Goal: Information Seeking & Learning: Find specific fact

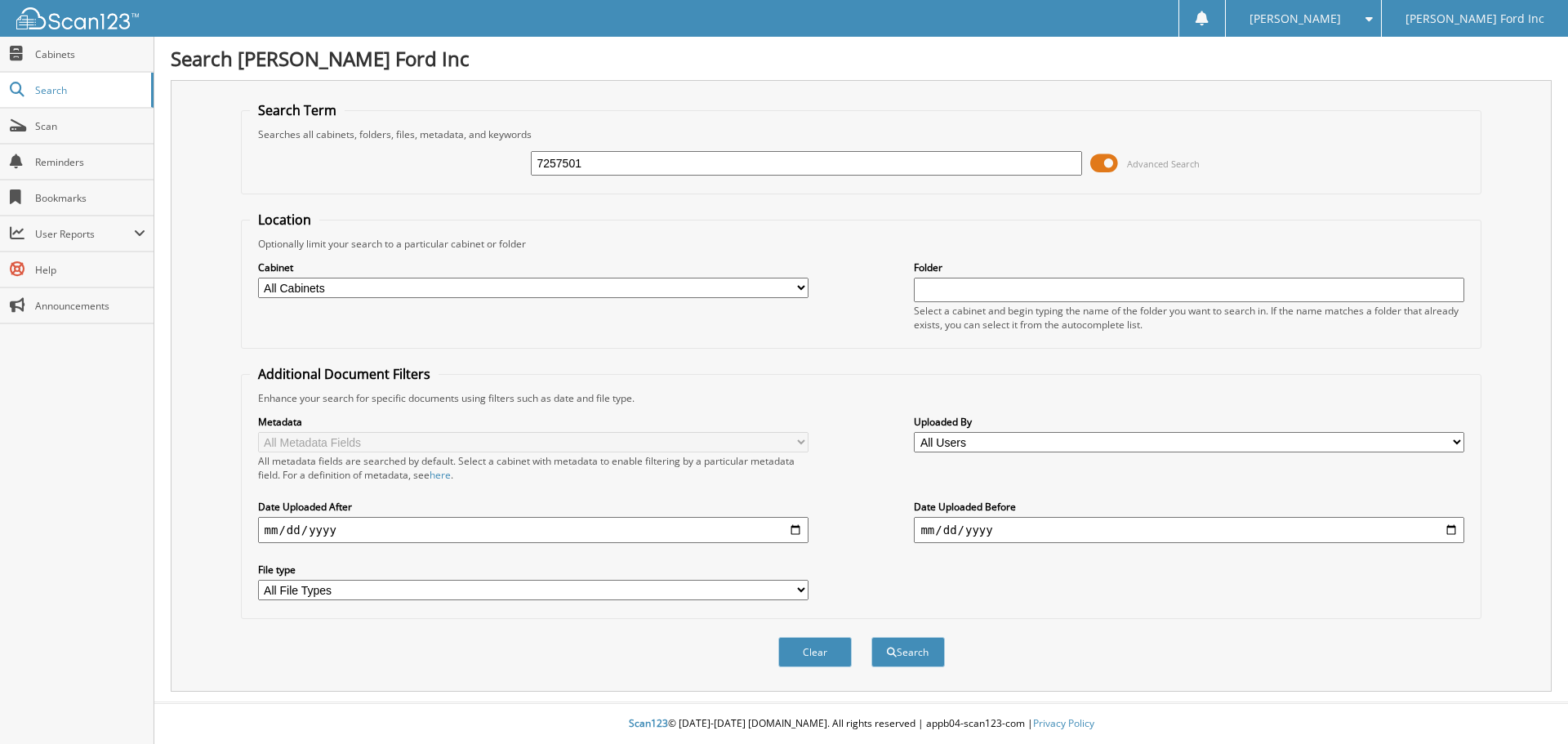
type input "7257501"
click at [871, 637] on button "Search" at bounding box center [908, 652] width 73 height 31
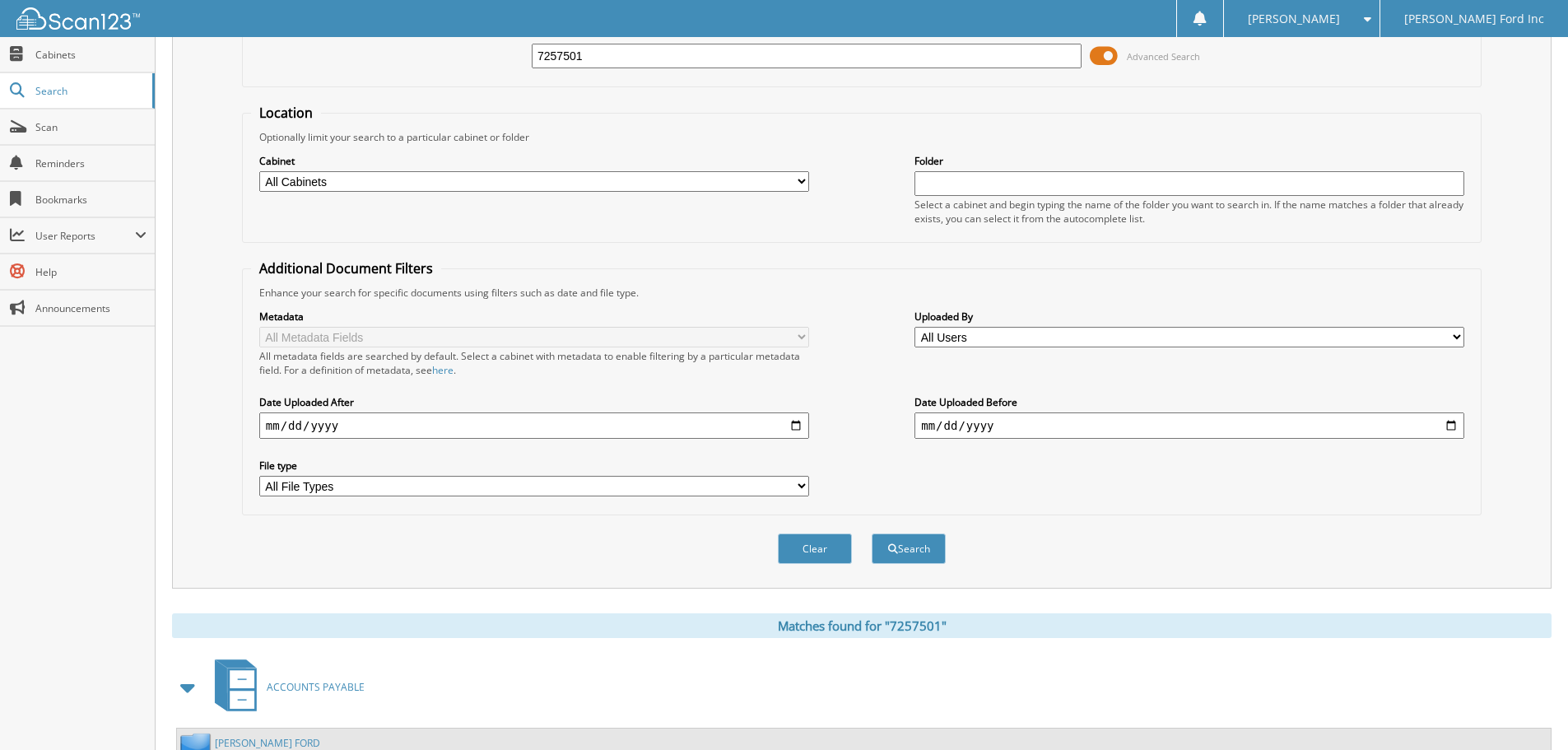
scroll to position [262, 0]
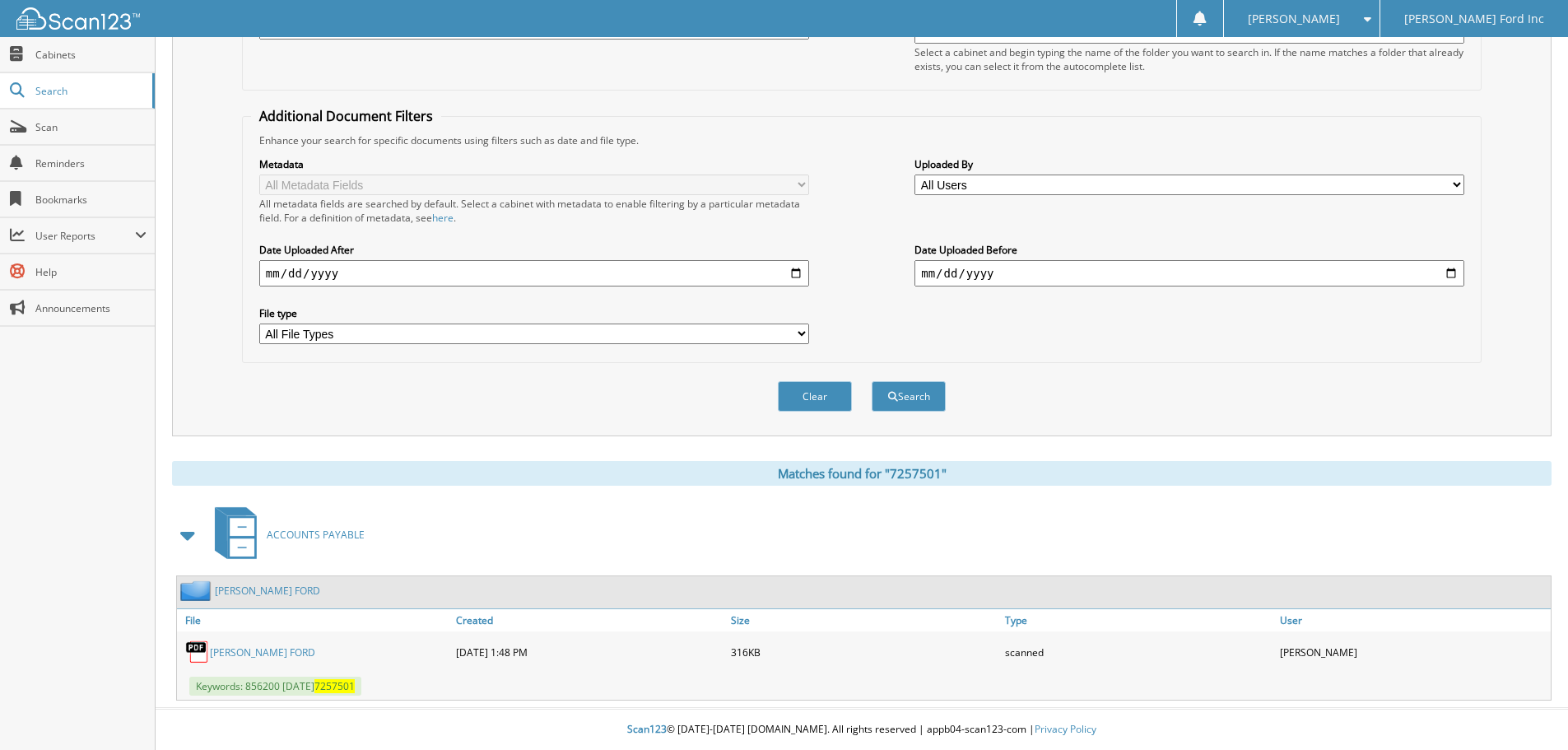
click at [220, 657] on link "MULLINAX FORD" at bounding box center [263, 653] width 106 height 14
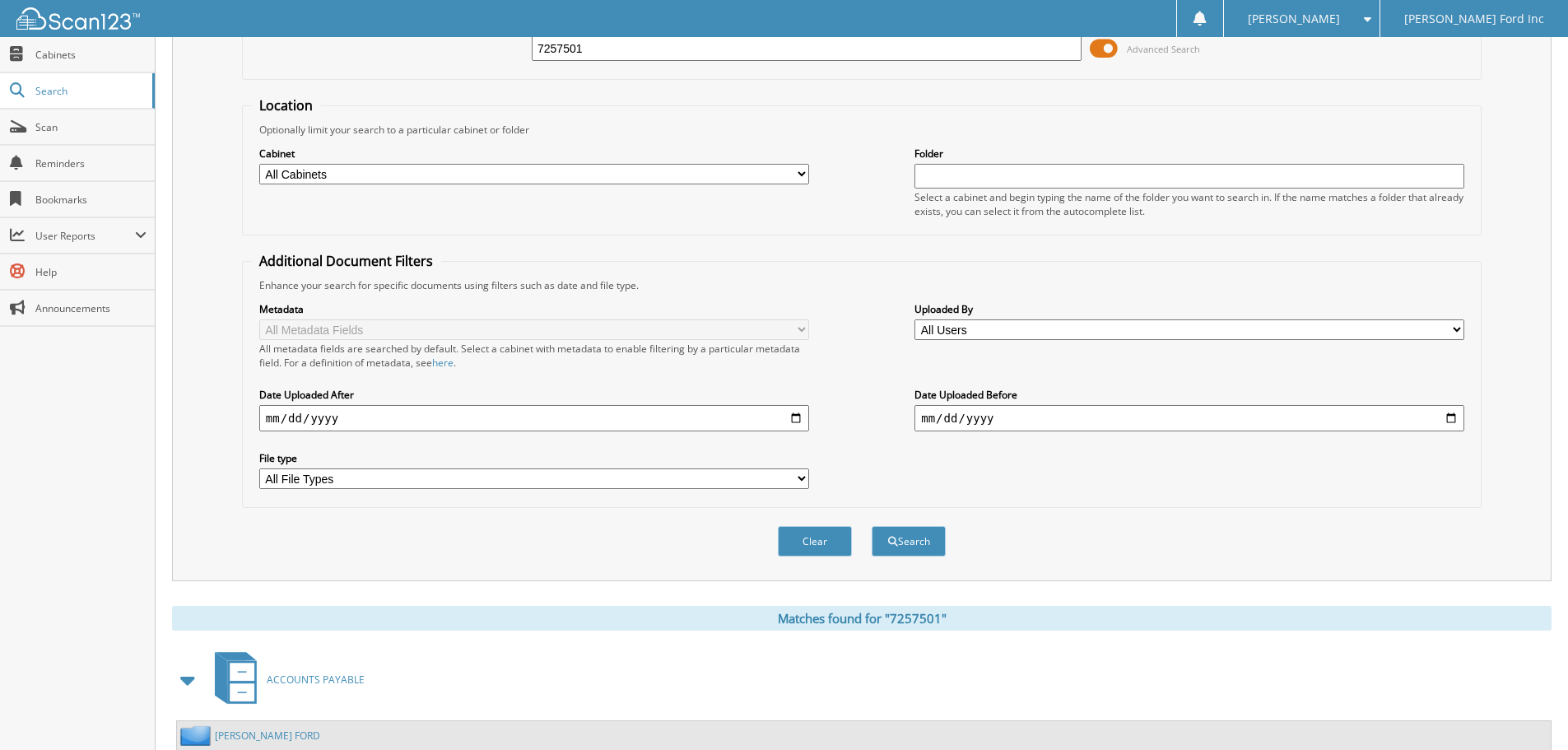
scroll to position [0, 0]
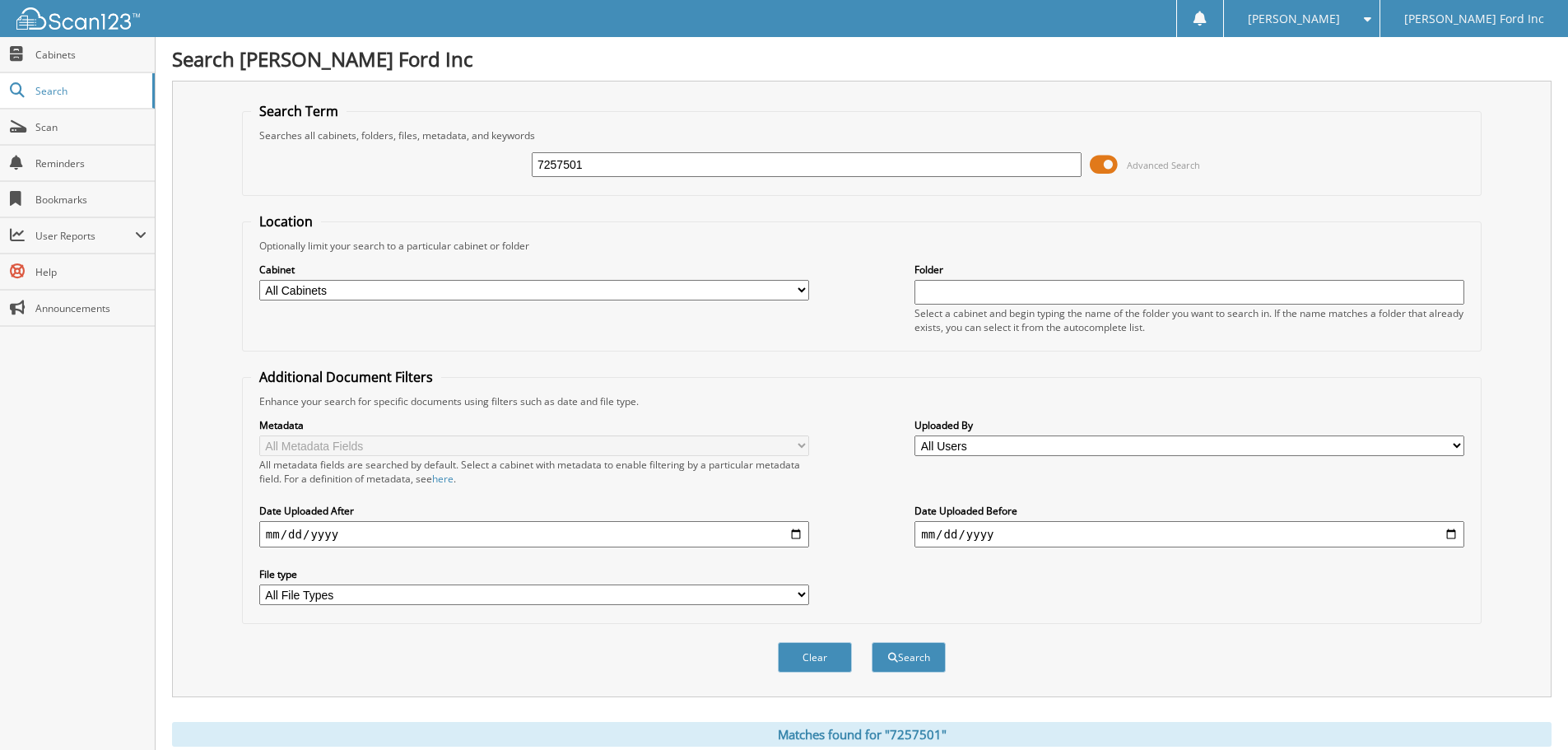
drag, startPoint x: 642, startPoint y: 168, endPoint x: 498, endPoint y: 166, distance: 144.0
click at [498, 166] on div "7257501 Advanced Search" at bounding box center [862, 165] width 1222 height 44
type input "7256978"
click at [872, 642] on button "Search" at bounding box center [909, 657] width 74 height 31
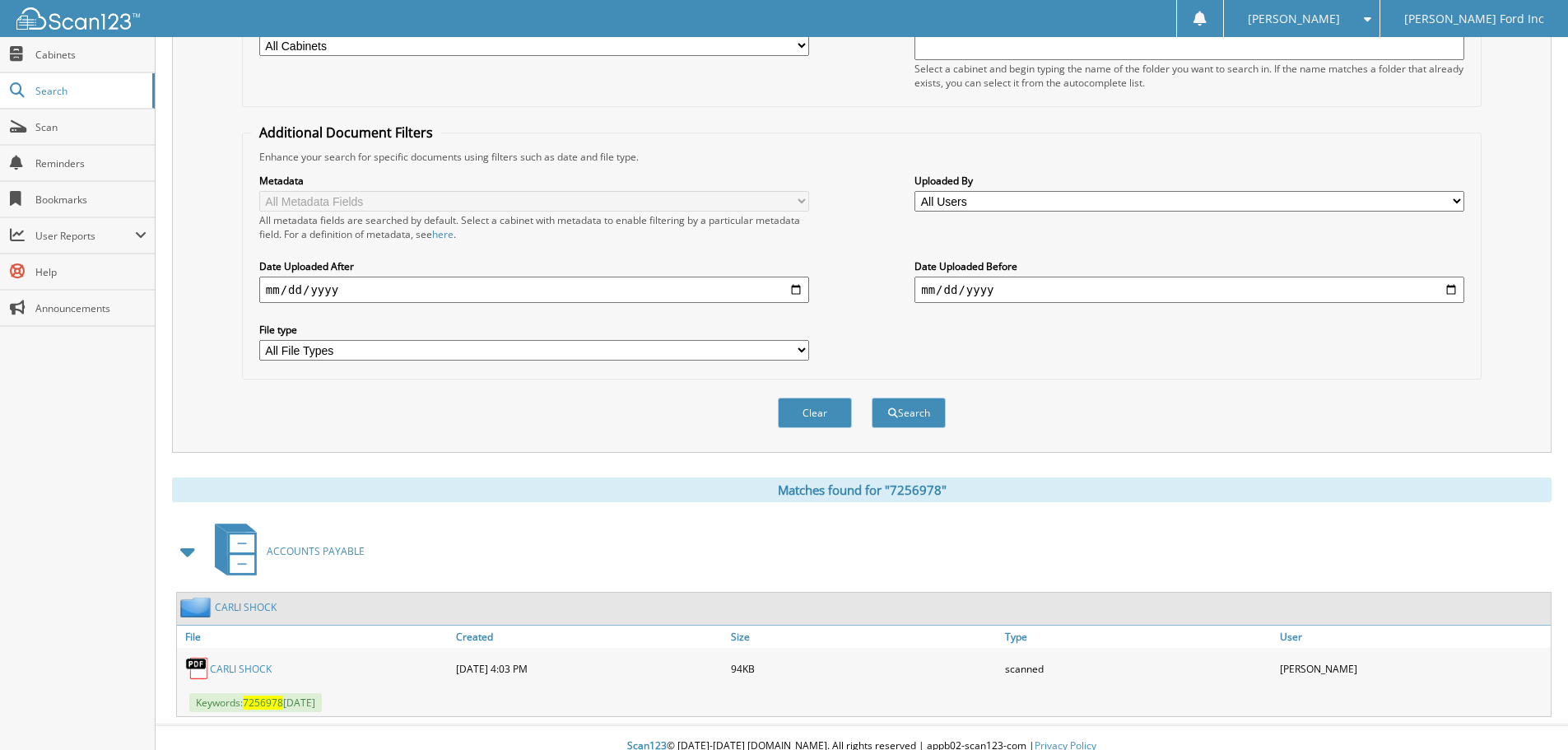
scroll to position [262, 0]
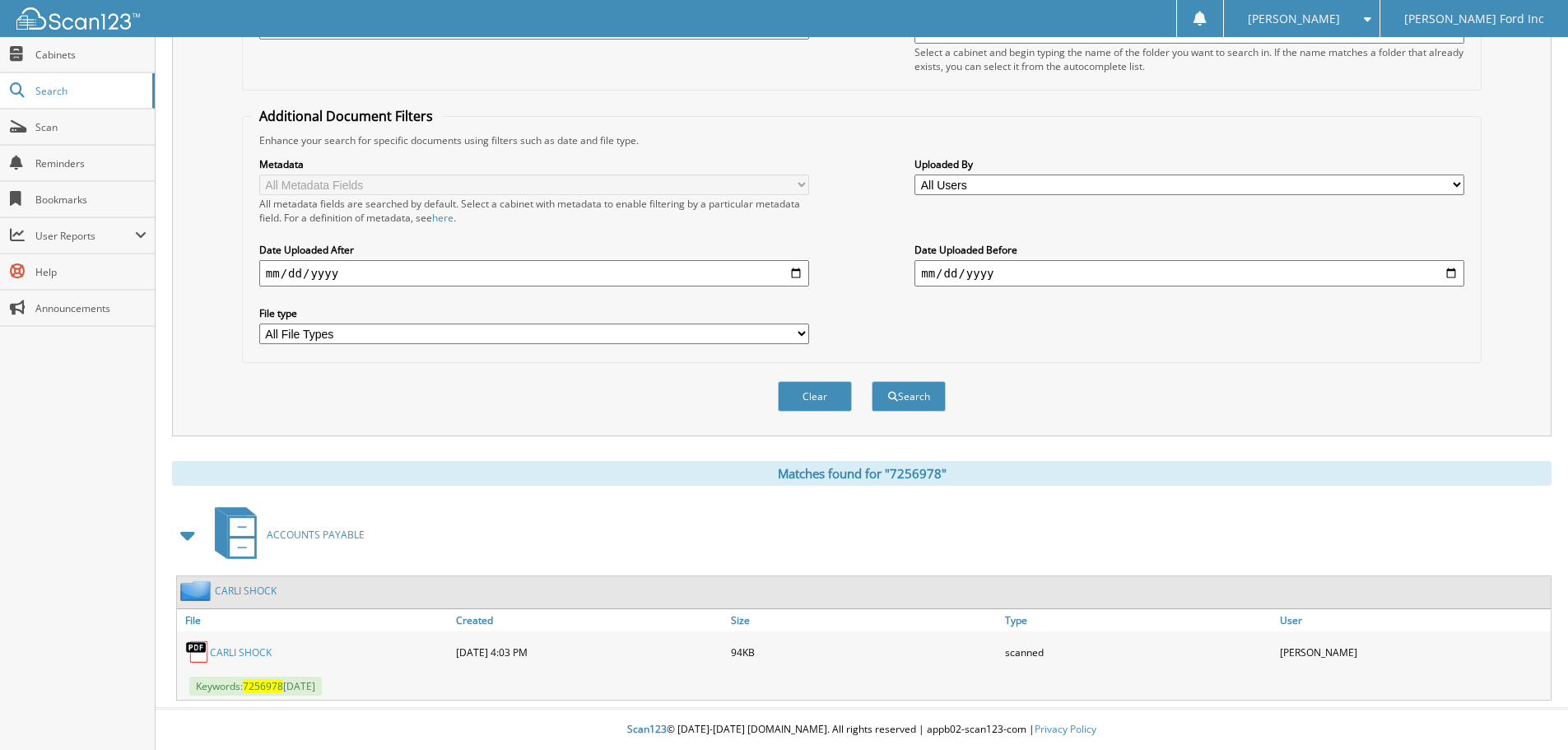
click at [246, 653] on link "CARLI SHOCK" at bounding box center [240, 653] width 62 height 14
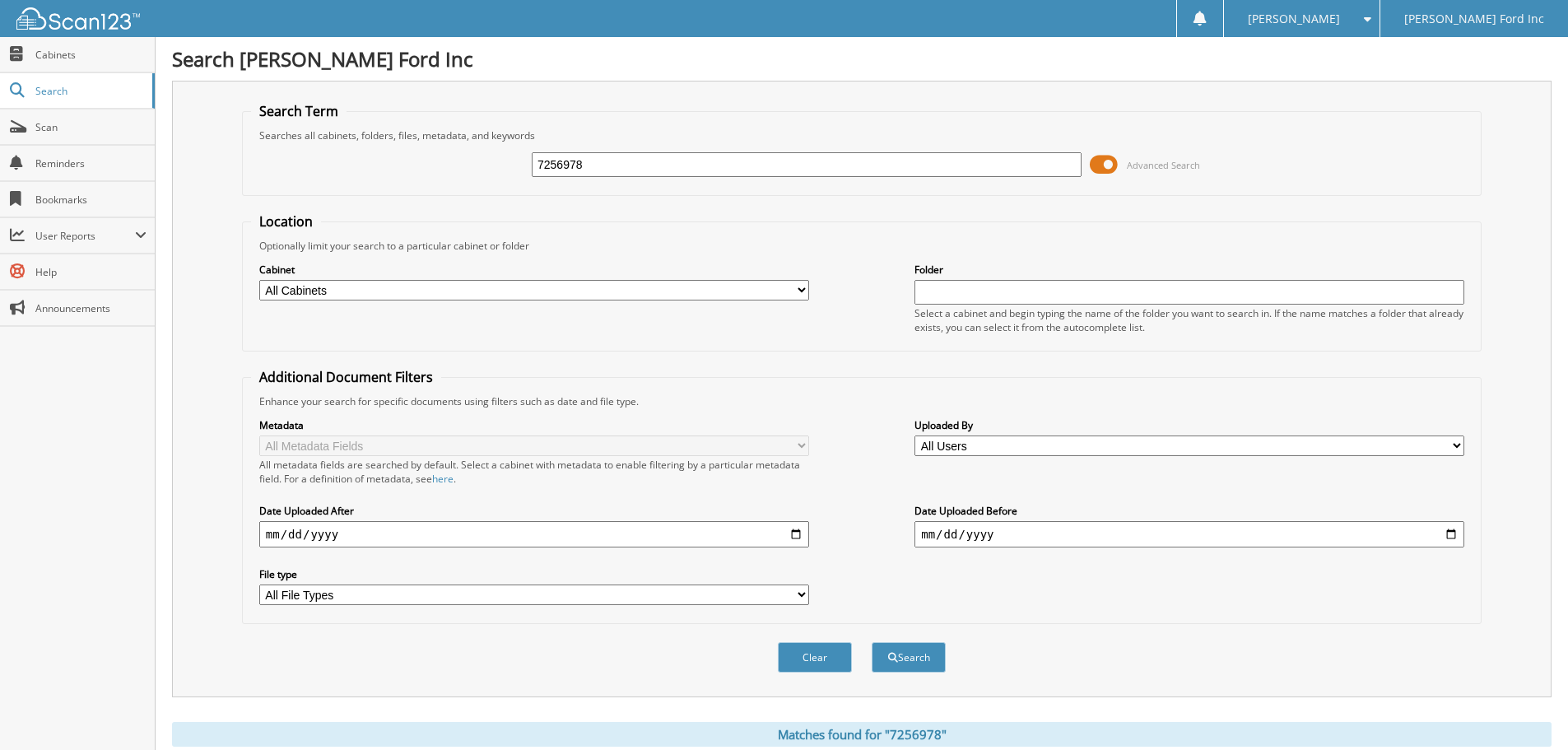
drag, startPoint x: 589, startPoint y: 167, endPoint x: 447, endPoint y: 167, distance: 142.0
click at [447, 167] on div "7256978 Advanced Search" at bounding box center [862, 165] width 1222 height 44
type input "7256977"
click at [872, 642] on button "Search" at bounding box center [909, 657] width 74 height 31
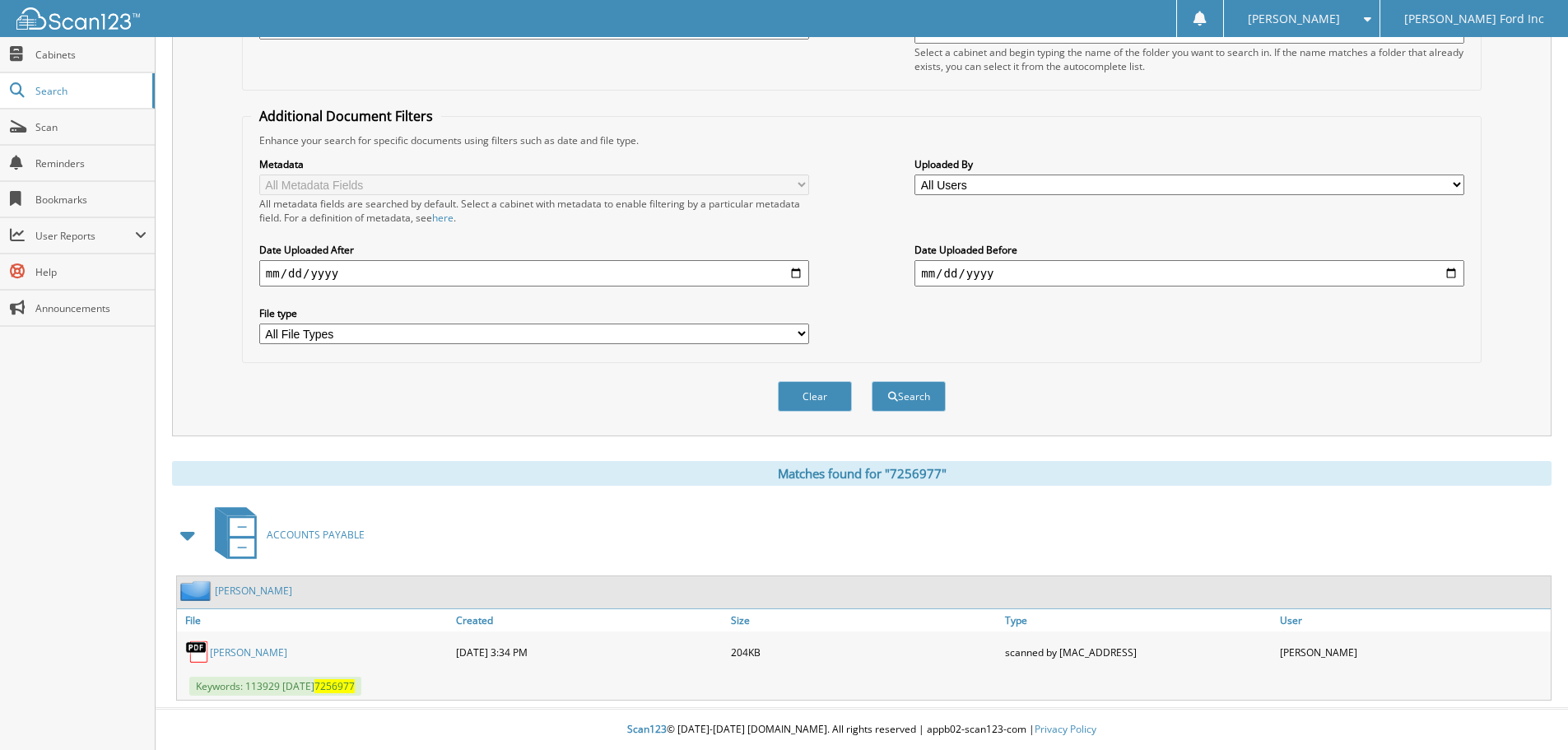
scroll to position [262, 0]
click at [223, 657] on link "CARLI FORD" at bounding box center [248, 653] width 78 height 14
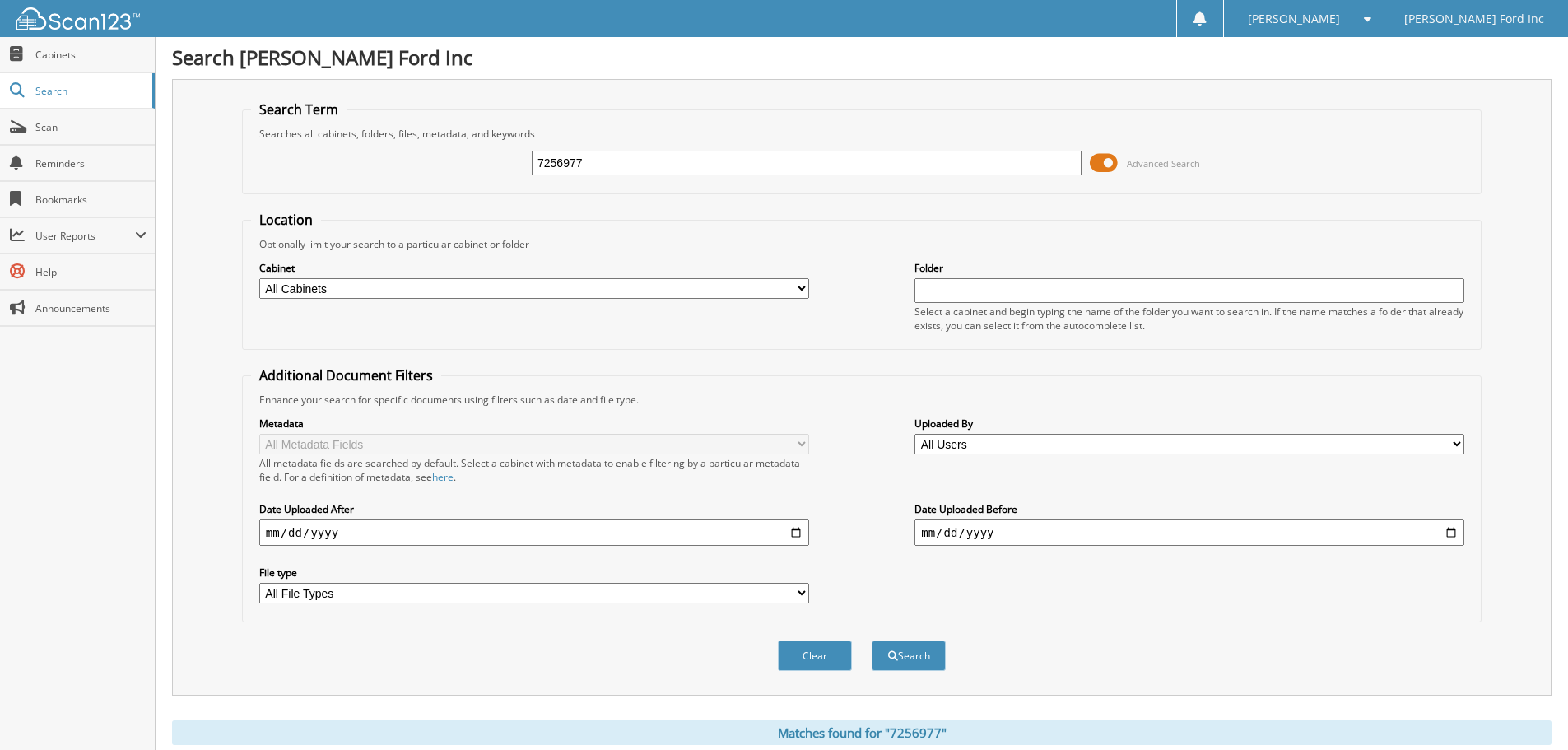
scroll to position [0, 0]
drag, startPoint x: 596, startPoint y: 161, endPoint x: 477, endPoint y: 149, distance: 119.6
click at [477, 150] on div "7256977 Advanced Search" at bounding box center [862, 165] width 1222 height 44
type input "7256636"
click at [872, 642] on button "Search" at bounding box center [909, 657] width 74 height 31
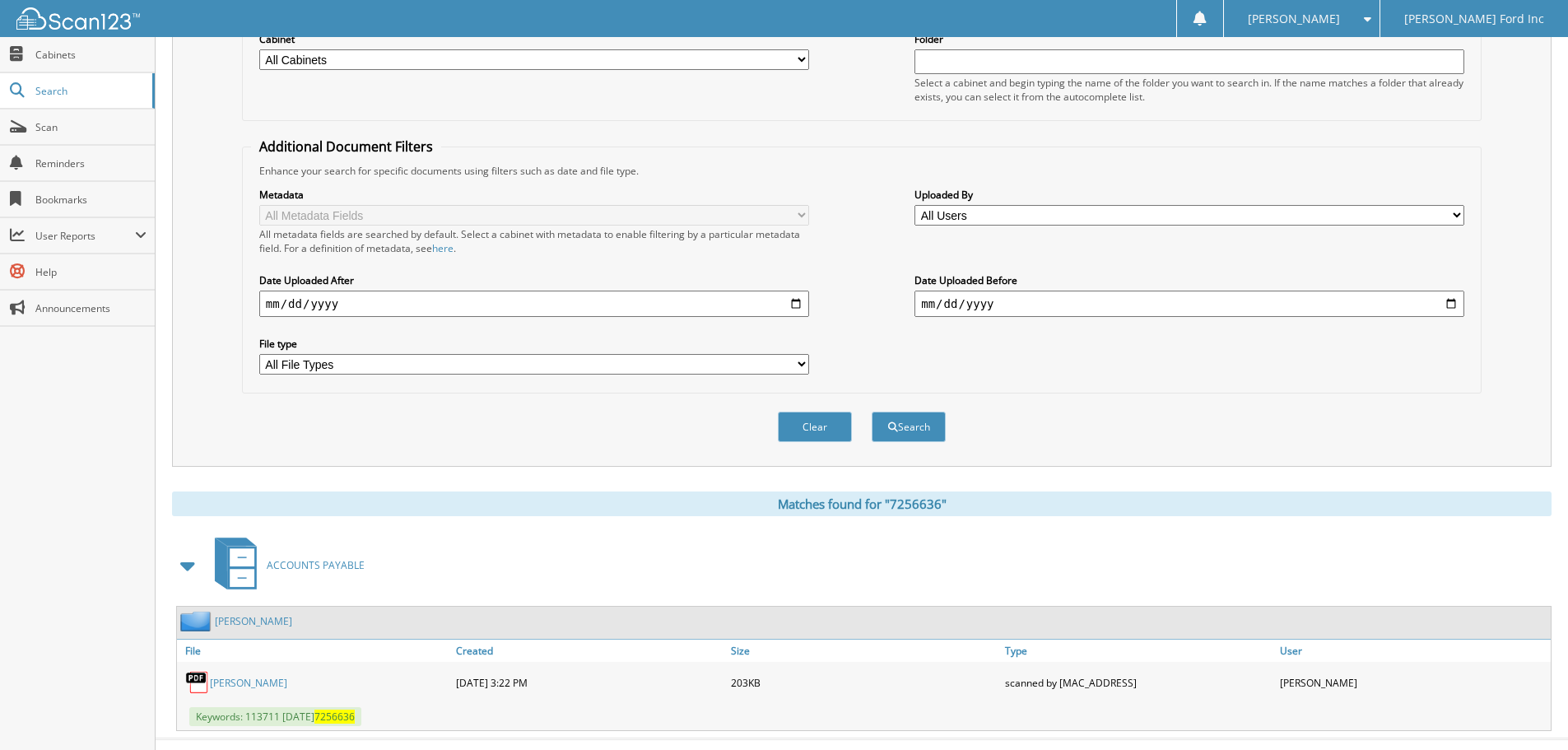
scroll to position [262, 0]
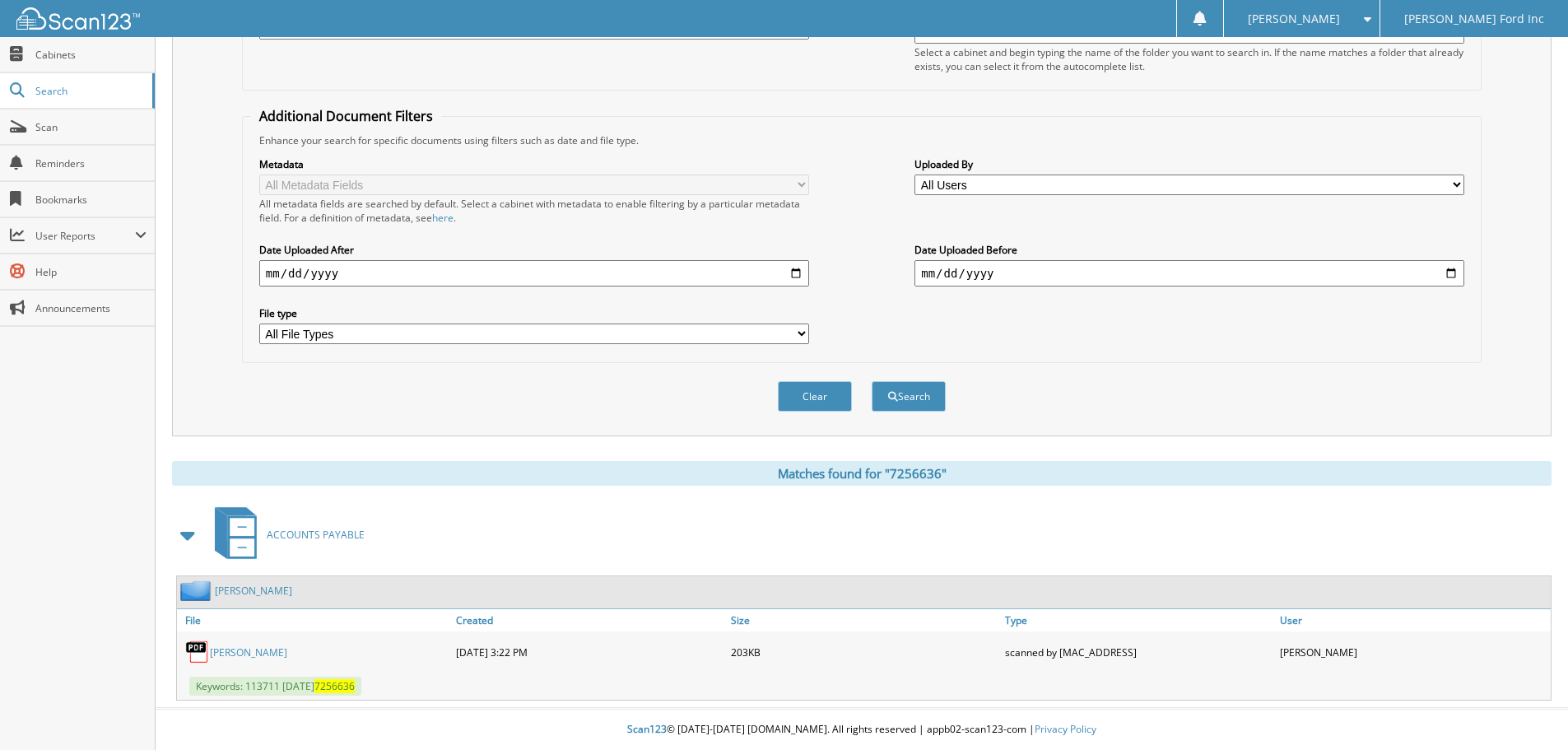
click at [233, 651] on link "[PERSON_NAME]" at bounding box center [248, 653] width 78 height 14
